Goal: Information Seeking & Learning: Learn about a topic

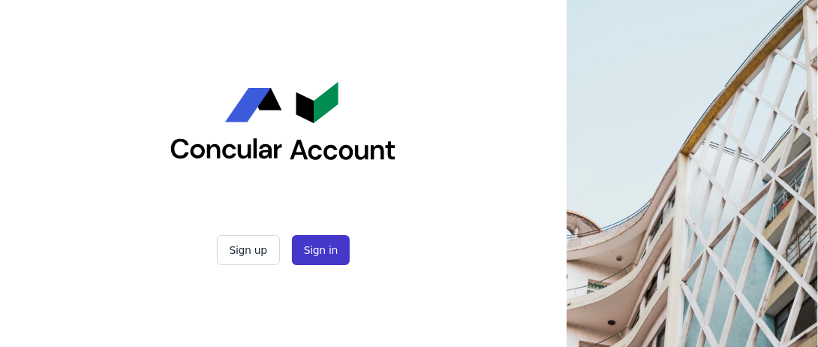
click at [304, 254] on button "Sign in" at bounding box center [321, 250] width 58 height 30
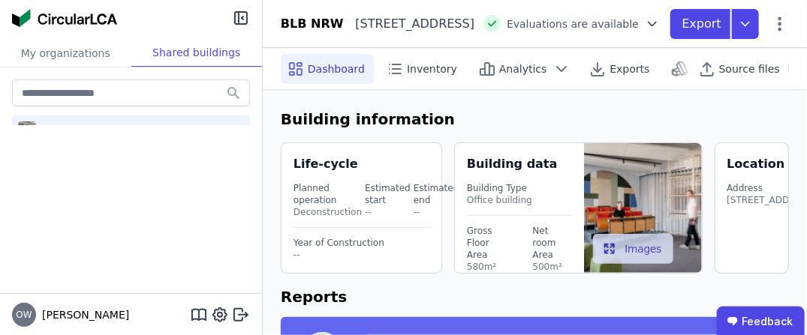
select select "*"
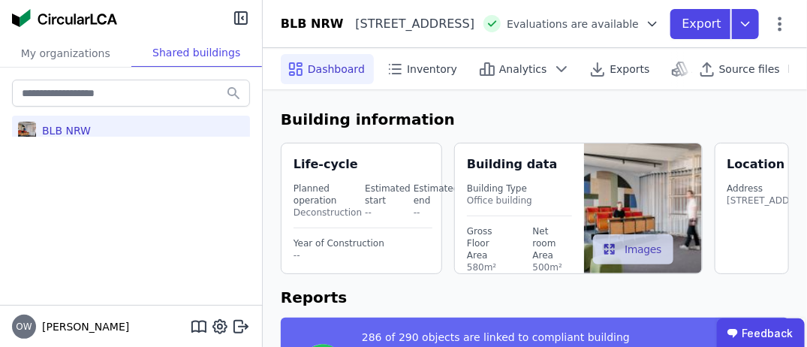
click at [506, 171] on div "Building data" at bounding box center [525, 164] width 117 height 18
click at [537, 233] on div "Net room Area" at bounding box center [553, 243] width 40 height 36
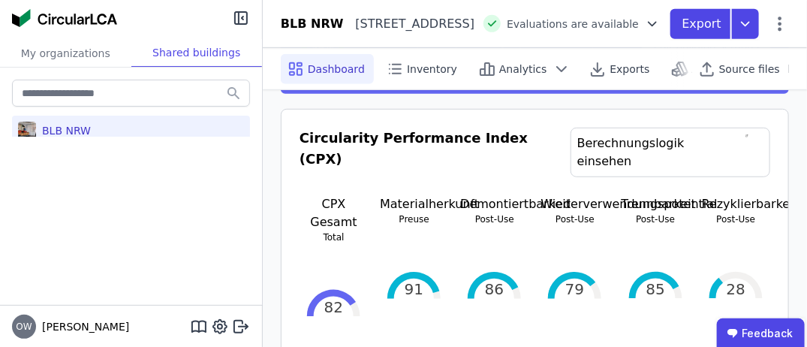
scroll to position [300, 0]
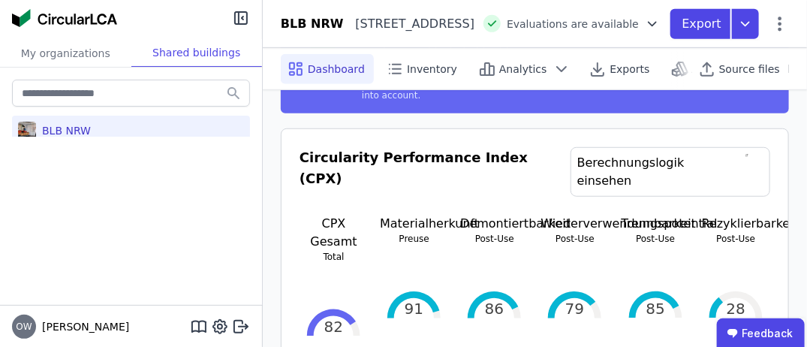
click at [482, 148] on h3 "Circularity Performance Index (CPX)" at bounding box center [434, 181] width 271 height 68
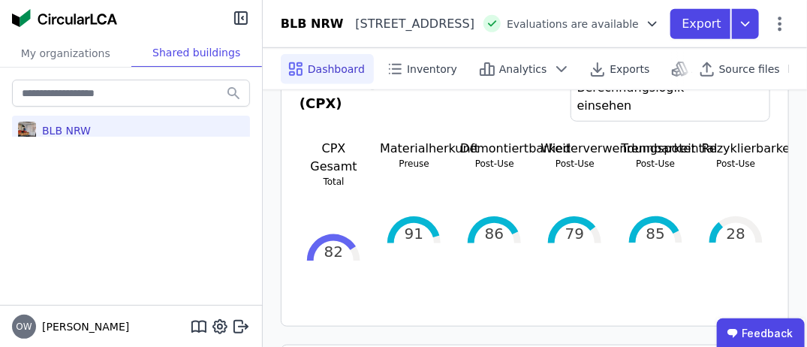
click at [499, 208] on div "86" at bounding box center [494, 230] width 68 height 120
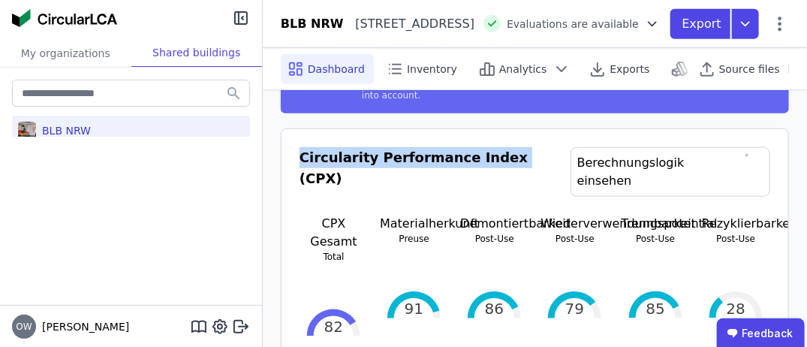
drag, startPoint x: 301, startPoint y: 145, endPoint x: 491, endPoint y: 151, distance: 190.0
click at [491, 151] on h3 "Circularity Performance Index (CPX)" at bounding box center [434, 181] width 271 height 68
copy h3 "Circularity Performance Index"
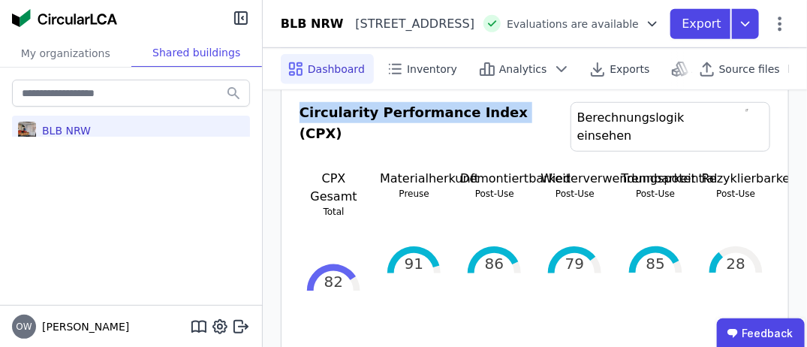
scroll to position [375, 0]
